Goal: Task Accomplishment & Management: Manage account settings

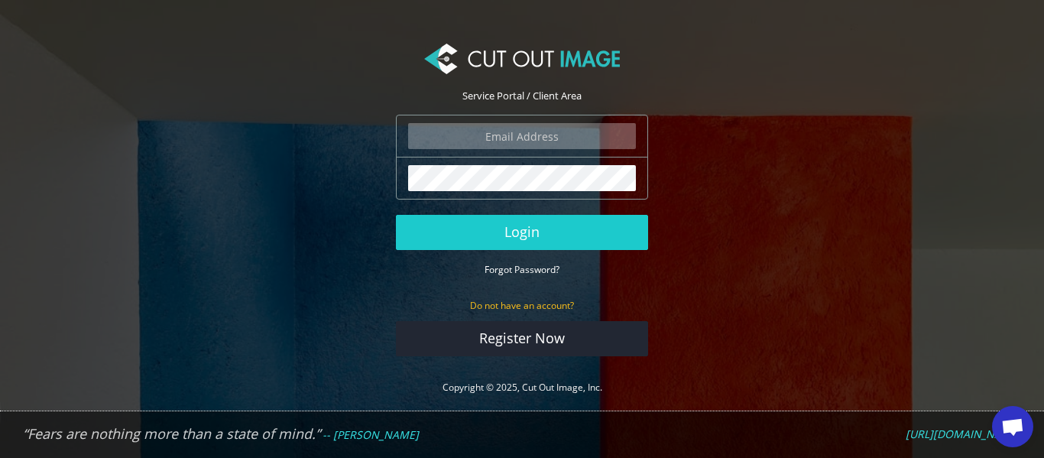
click at [547, 142] on input "email" at bounding box center [522, 136] width 228 height 26
type input "[PERSON_NAME][EMAIL_ADDRESS][PERSON_NAME][DOMAIN_NAME]"
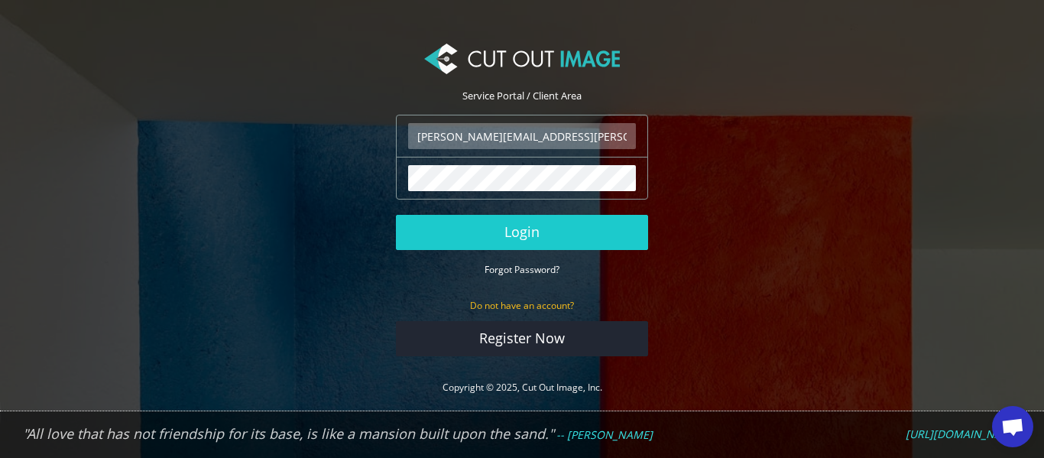
click at [101, 53] on section "Service Portal / Client Area [PERSON_NAME][EMAIL_ADDRESS][PERSON_NAME][DOMAIN_N…" at bounding box center [522, 220] width 1044 height 394
click at [396, 215] on button "Login" at bounding box center [522, 232] width 252 height 35
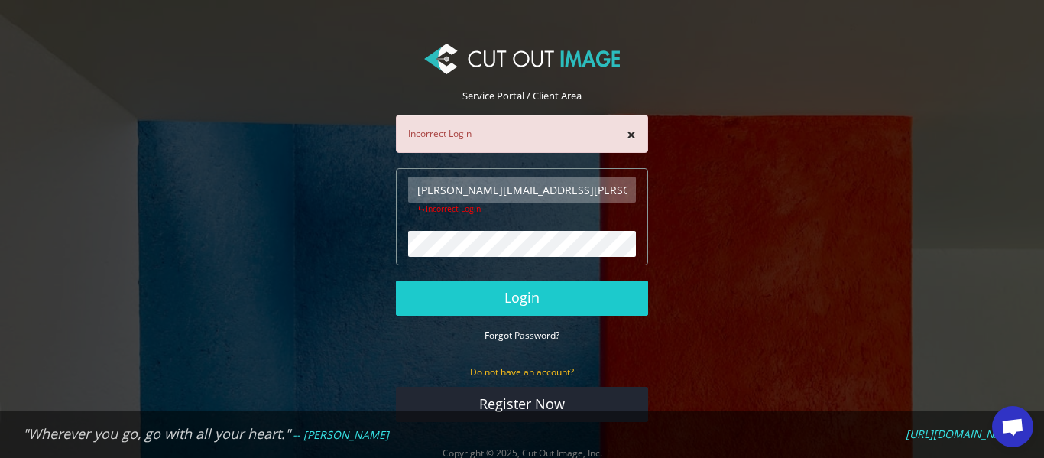
click at [1013, 177] on section "Service Portal / Client Area × Incorrect Login simon.dickson@waterstream.co.uk …" at bounding box center [522, 253] width 1044 height 461
click at [995, 201] on section "Service Portal / Client Area × Incorrect Login simon.dickson@waterstream.co.uk …" at bounding box center [522, 253] width 1044 height 461
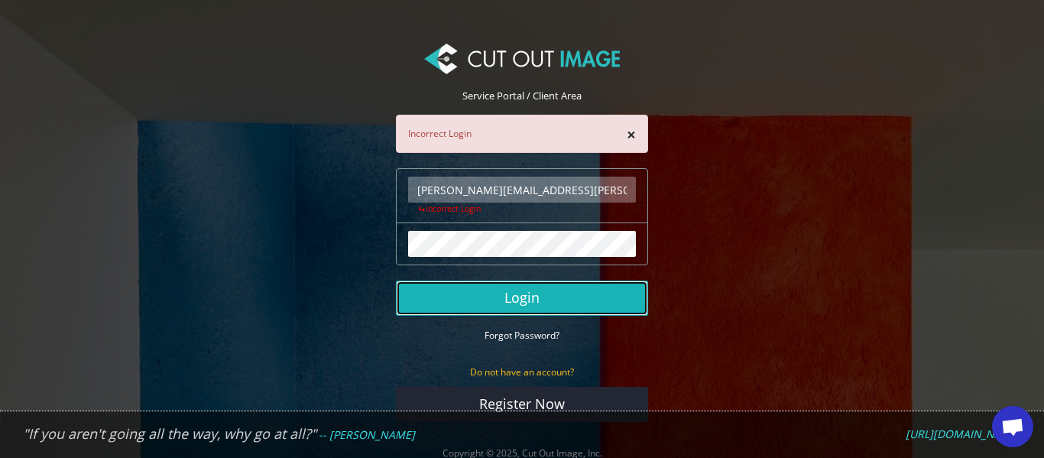
click at [538, 303] on button "Login" at bounding box center [522, 298] width 252 height 35
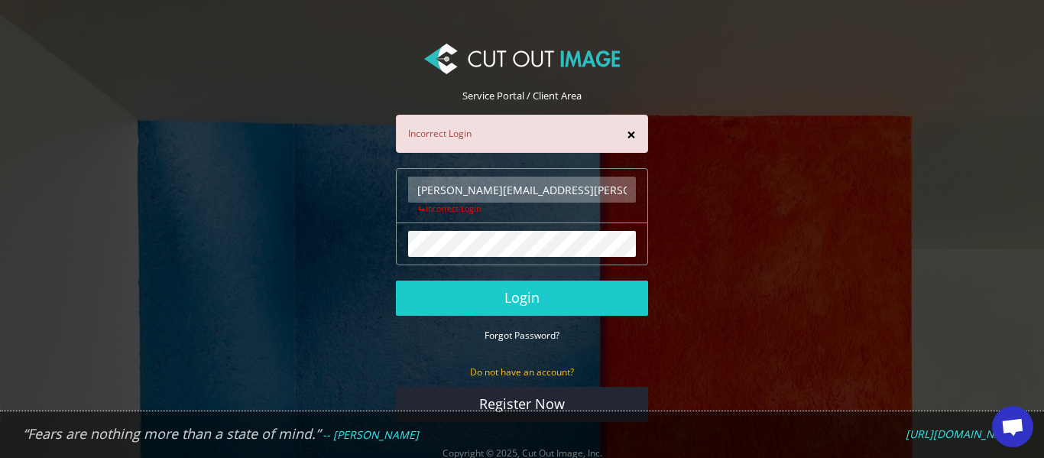
click at [627, 135] on button "×" at bounding box center [631, 135] width 9 height 16
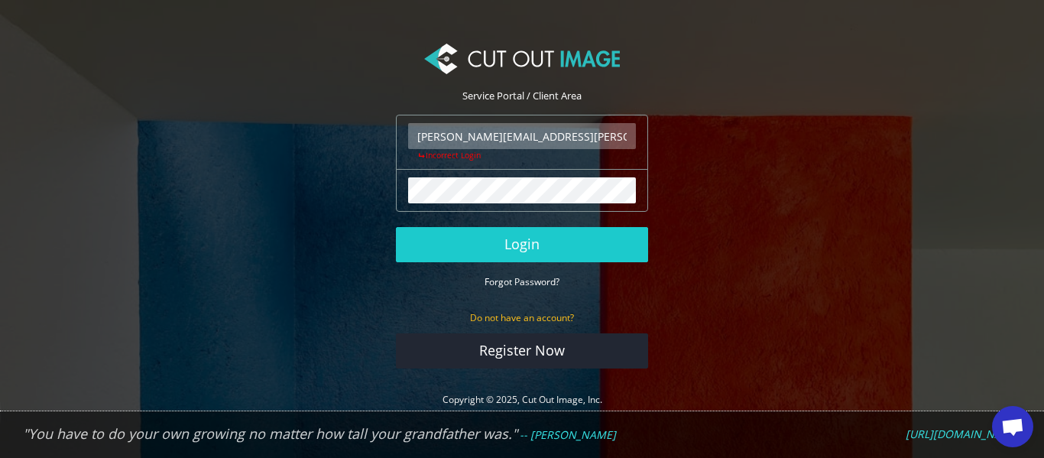
click at [1010, 104] on section "Service Portal / Client Area [PERSON_NAME][EMAIL_ADDRESS][PERSON_NAME][DOMAIN_N…" at bounding box center [522, 226] width 1044 height 407
click at [506, 131] on input "[PERSON_NAME][EMAIL_ADDRESS][PERSON_NAME][DOMAIN_NAME]" at bounding box center [522, 136] width 228 height 26
type input "simon@waterstream.co.uk"
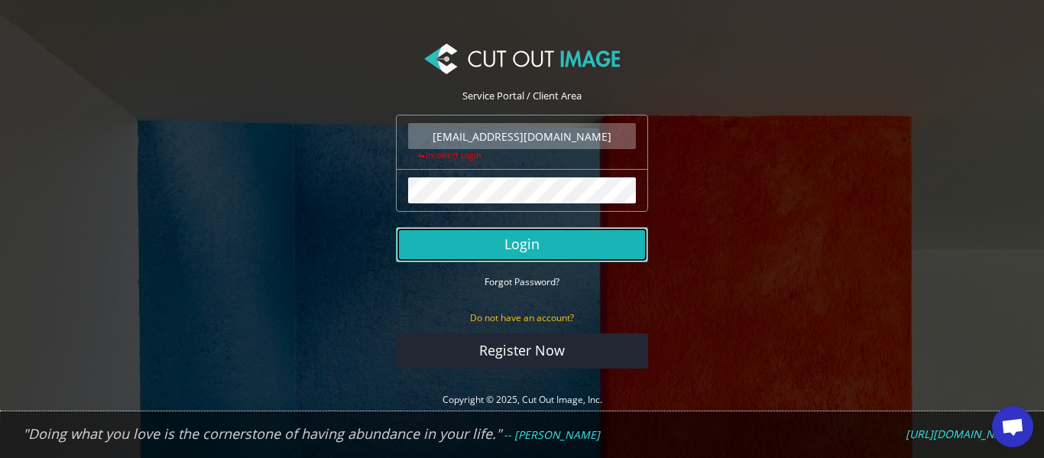
click at [505, 256] on button "Login" at bounding box center [522, 244] width 252 height 35
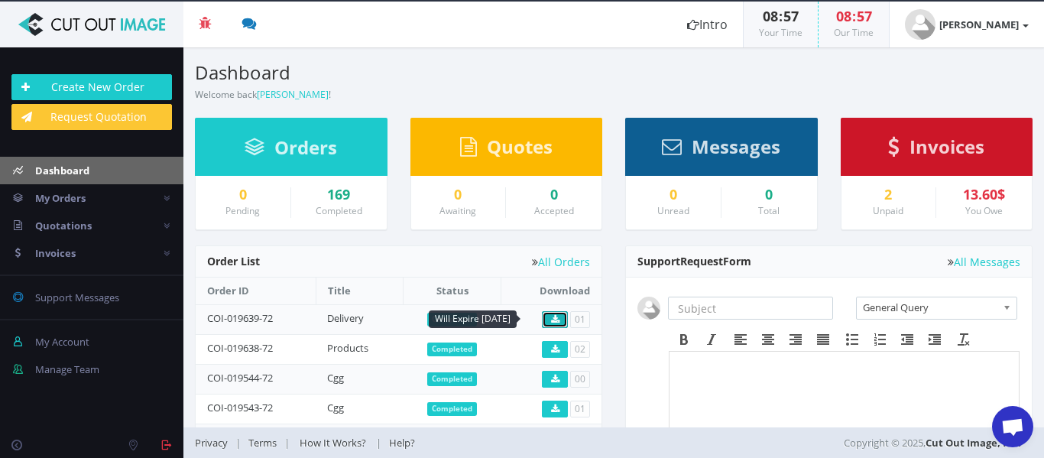
click at [559, 323] on link at bounding box center [555, 319] width 26 height 17
